Goal: Task Accomplishment & Management: Manage account settings

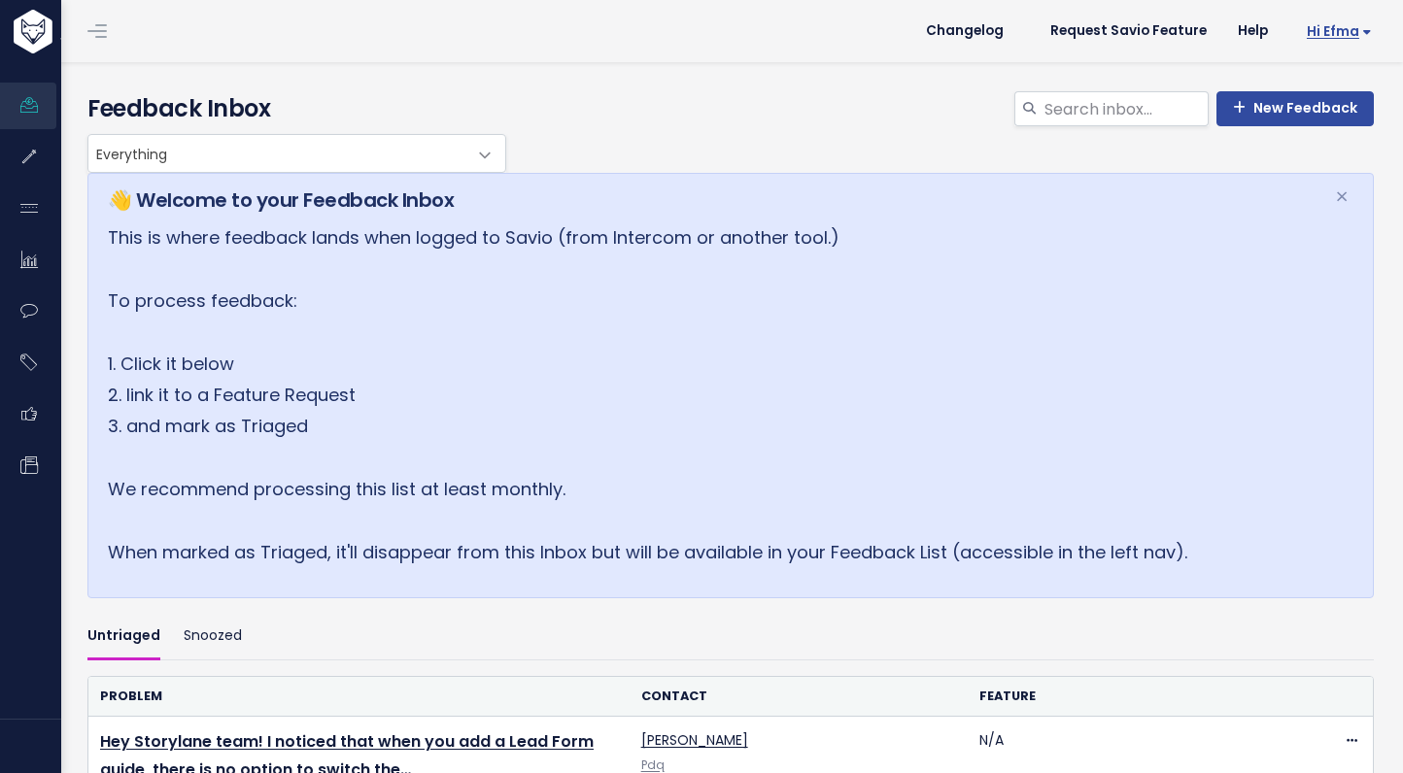
click at [1360, 21] on link "Hi Efma" at bounding box center [1335, 32] width 104 height 30
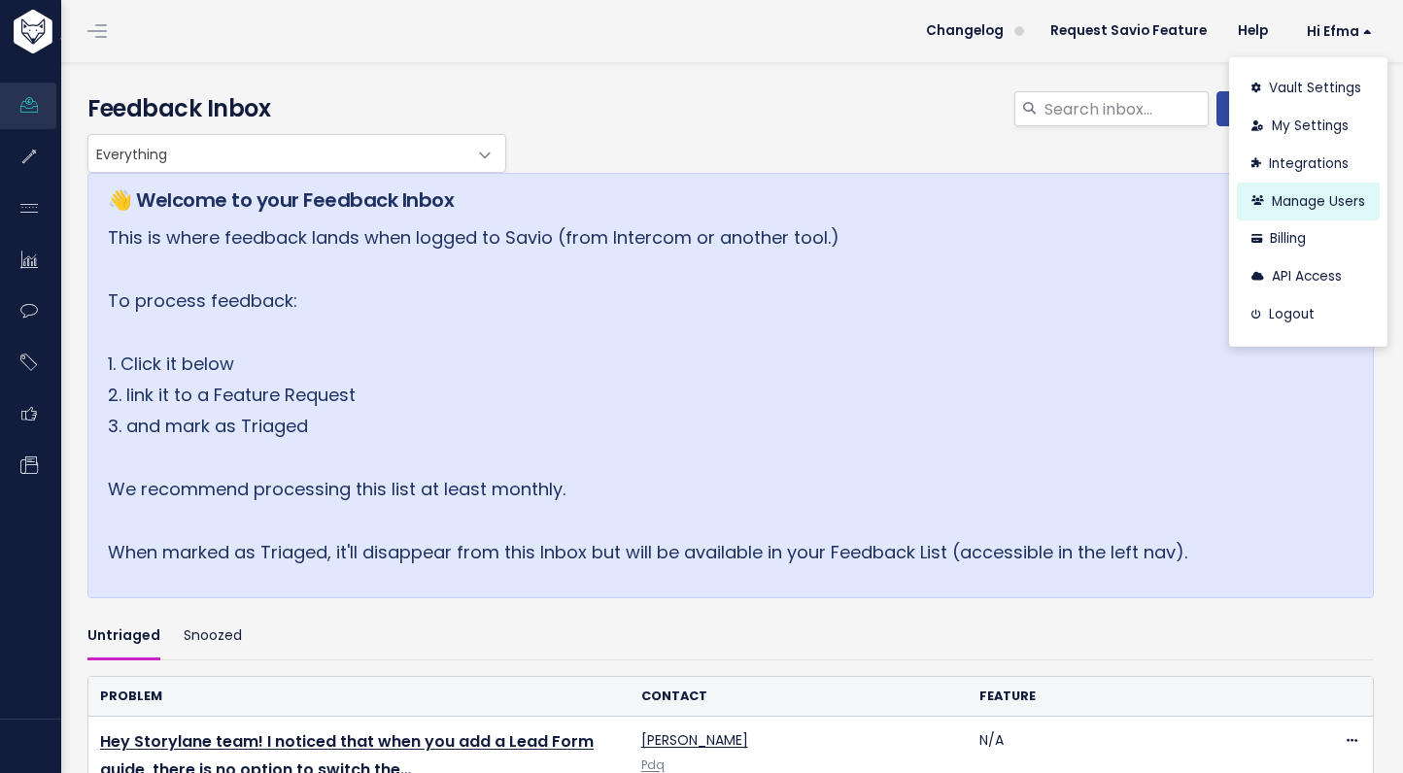
click at [1309, 195] on link "Manage Users" at bounding box center [1307, 202] width 143 height 38
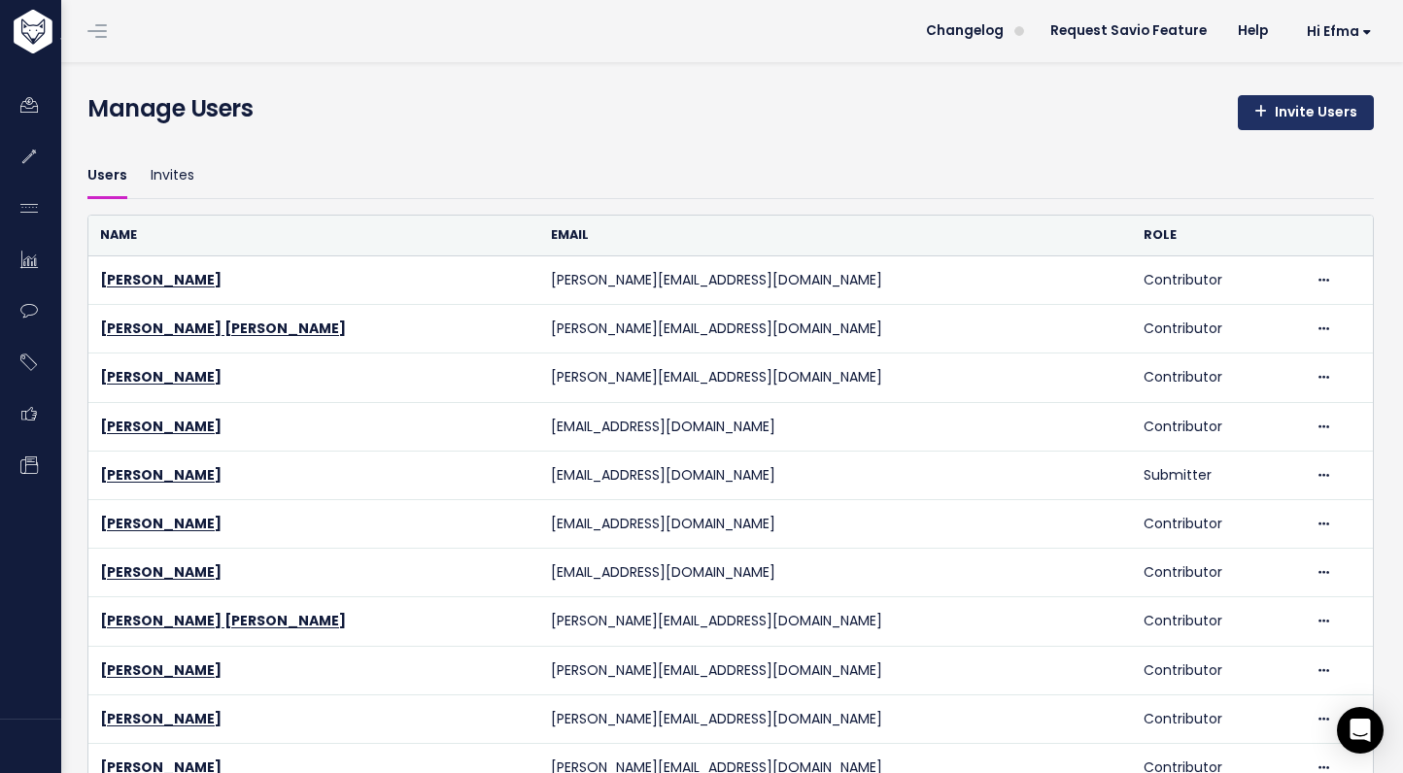
click at [1314, 114] on link "Invite Users" at bounding box center [1305, 112] width 136 height 35
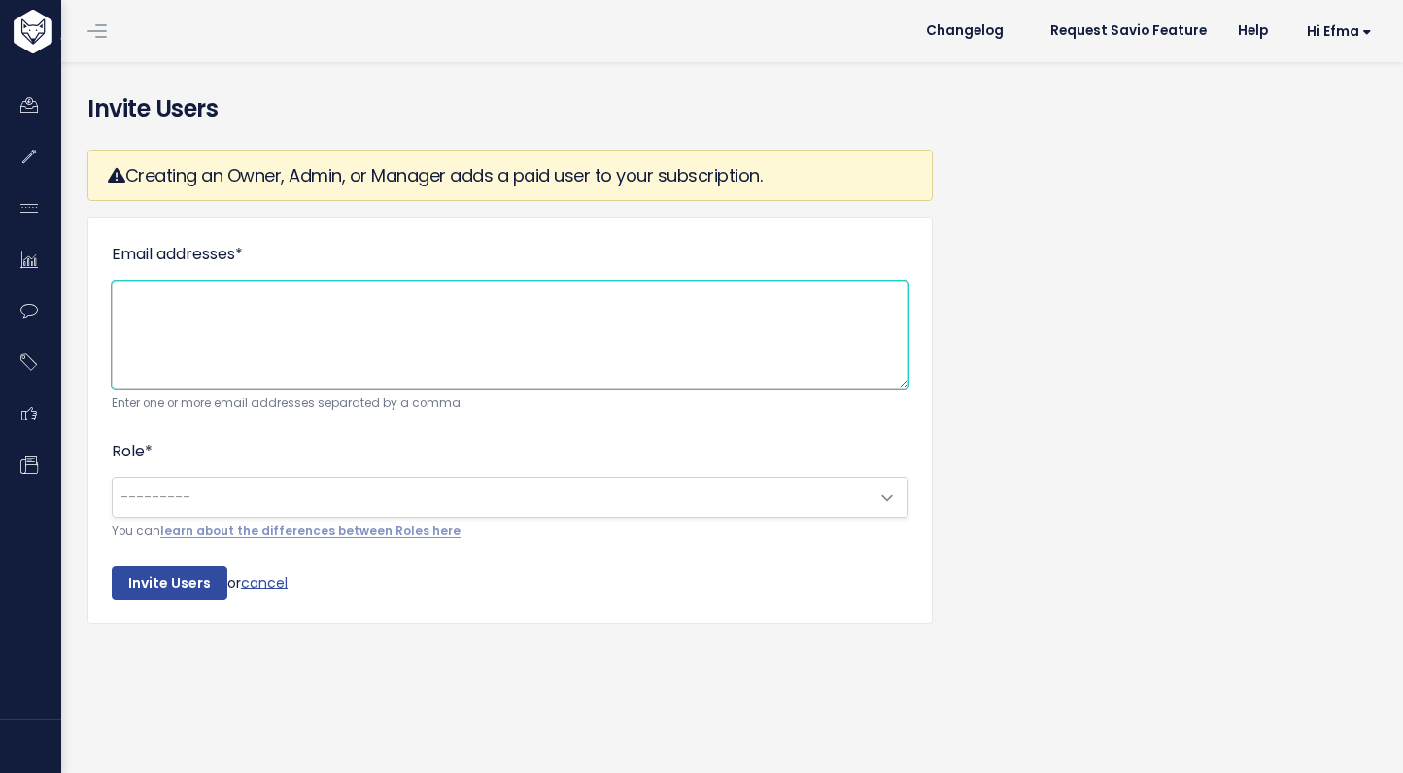
click at [404, 317] on textarea "Email addresses *" at bounding box center [510, 335] width 796 height 109
paste textarea "[EMAIL_ADDRESS][DOMAIN_NAME]"
type textarea "[EMAIL_ADDRESS][DOMAIN_NAME]"
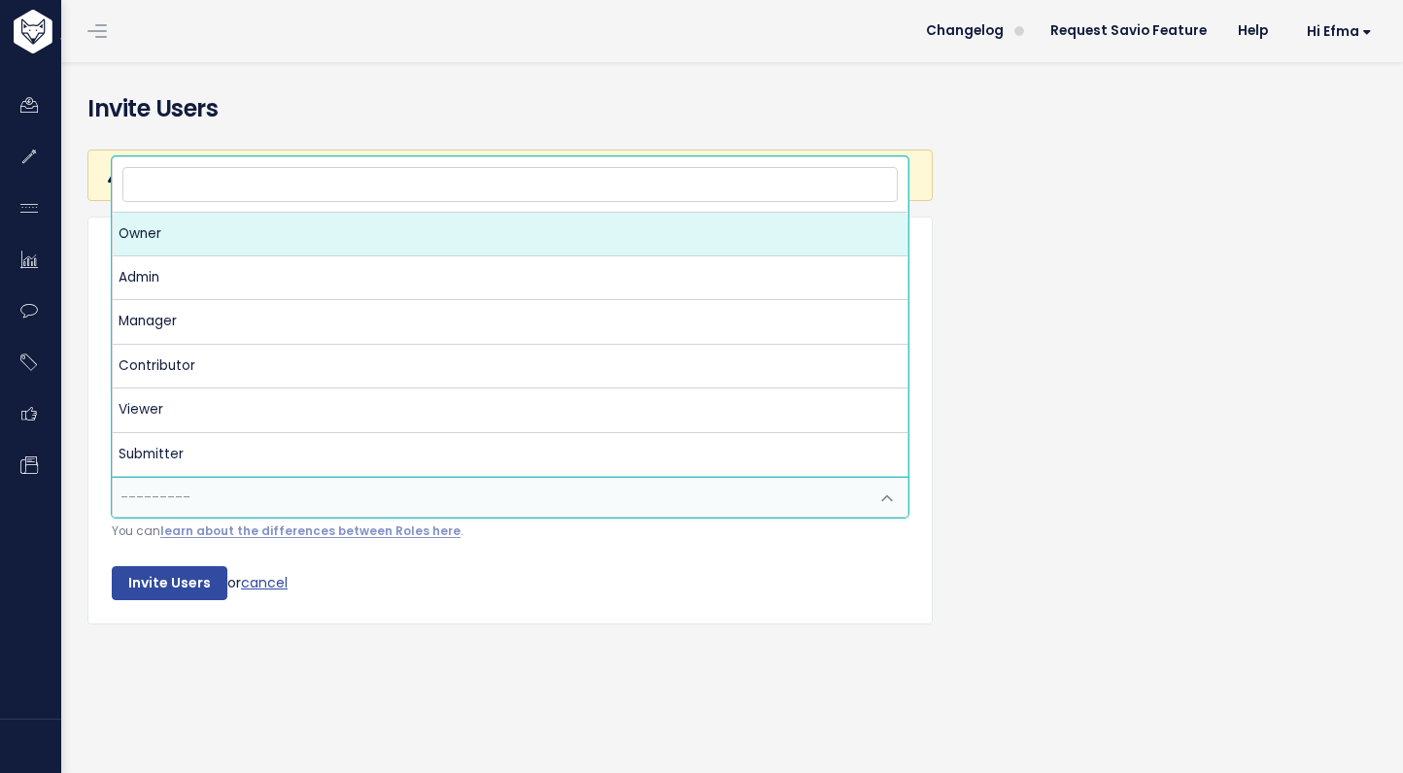
click at [369, 492] on span "---------" at bounding box center [491, 497] width 756 height 39
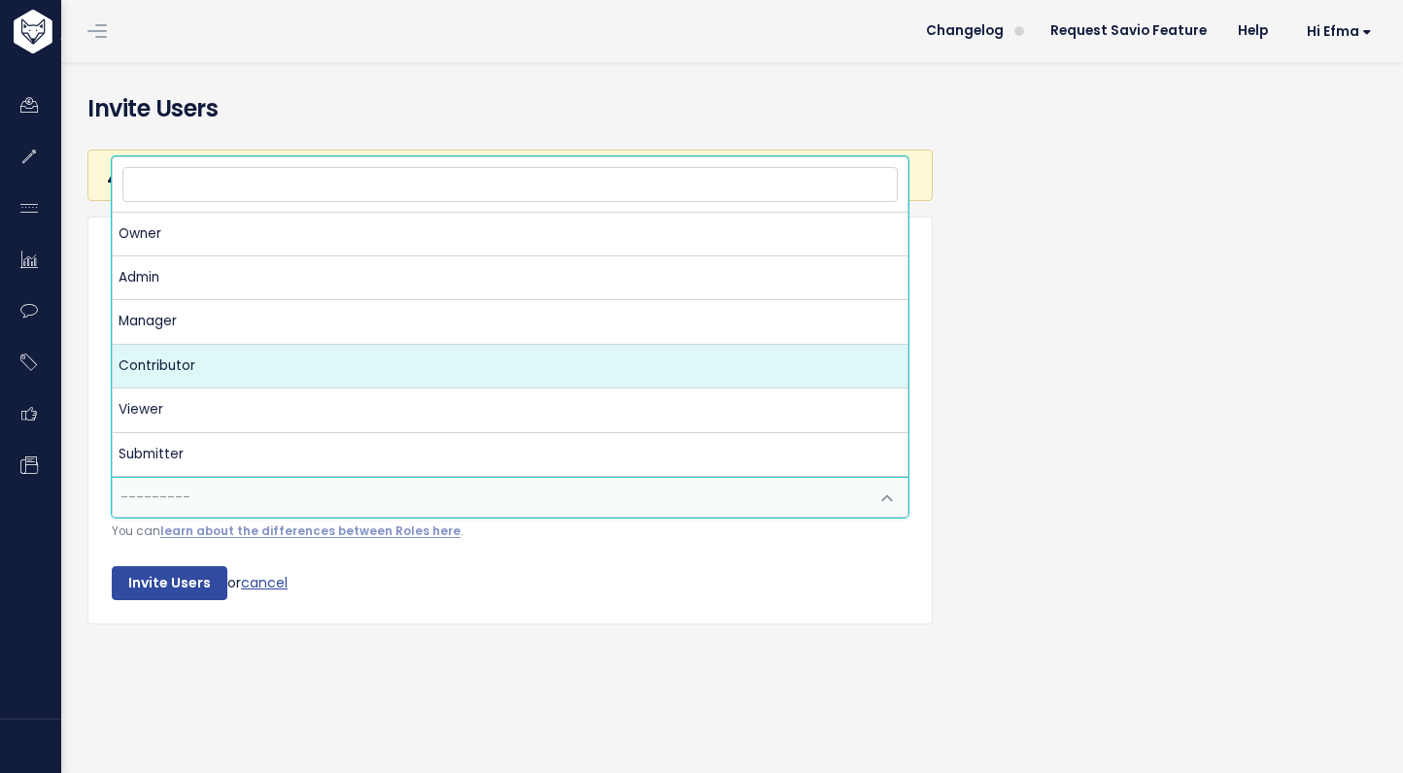
select select "CONTRIBUTOR"
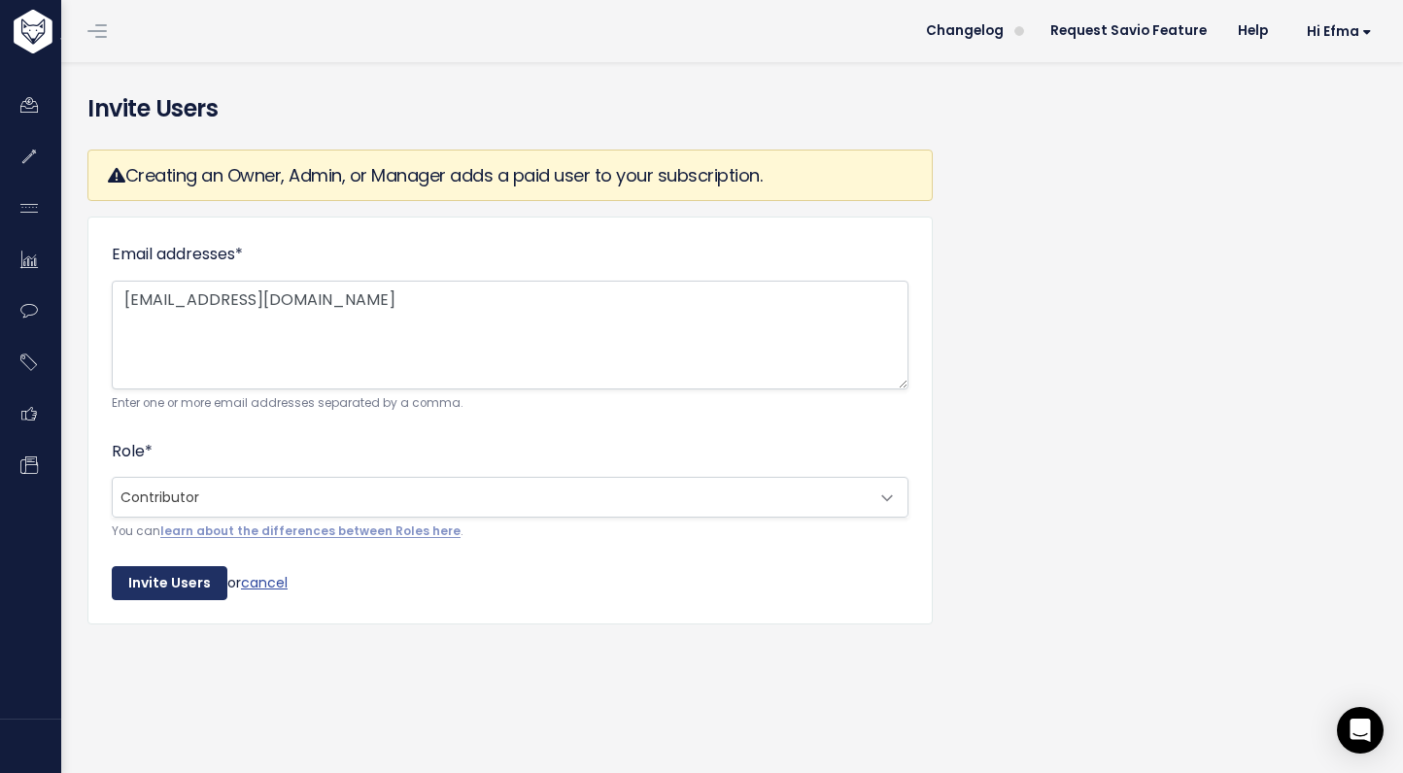
click at [160, 587] on input "Invite Users" at bounding box center [170, 583] width 116 height 35
